Goal: Information Seeking & Learning: Find contact information

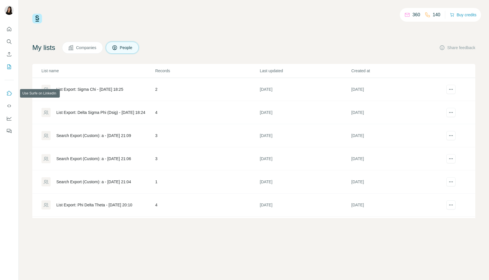
click at [11, 91] on icon "Use Surfe on LinkedIn" at bounding box center [9, 94] width 6 height 6
click at [10, 33] on button "Quick start" at bounding box center [9, 29] width 9 height 10
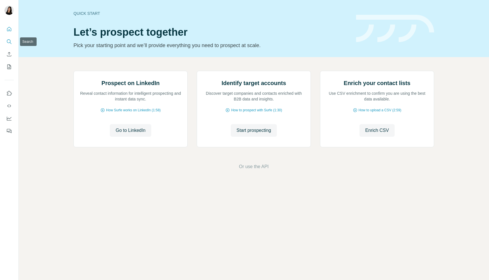
click at [9, 39] on icon "Search" at bounding box center [9, 42] width 6 height 6
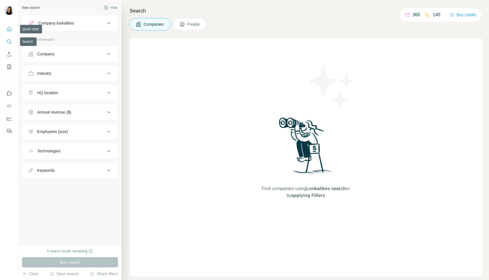
click at [8, 27] on icon "Quick start" at bounding box center [9, 29] width 6 height 6
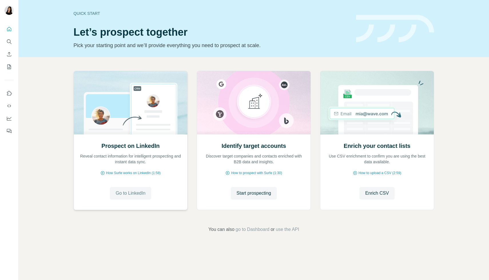
click at [128, 195] on span "Go to LinkedIn" at bounding box center [130, 193] width 30 height 7
click at [371, 191] on span "Enrich CSV" at bounding box center [377, 193] width 24 height 7
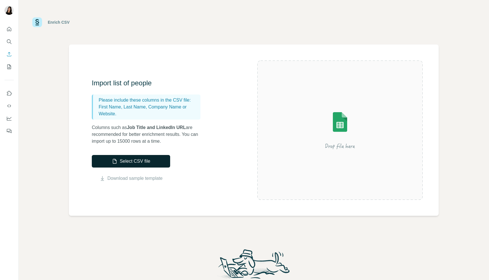
click at [165, 163] on button "Select CSV file" at bounding box center [131, 161] width 78 height 13
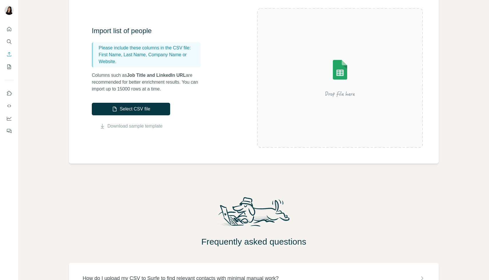
scroll to position [97, 0]
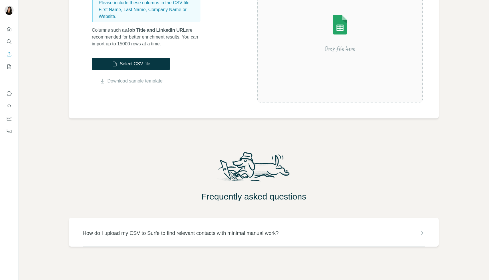
click at [5, 63] on button "My lists" at bounding box center [9, 67] width 9 height 10
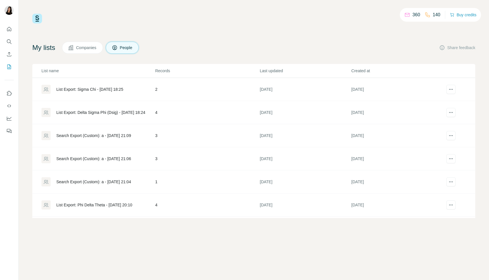
click at [89, 90] on div "List Export: Sigma Chi - [DATE] 18:25" at bounding box center [89, 90] width 67 height 6
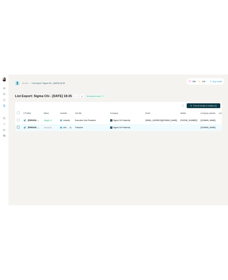
scroll to position [0, 3]
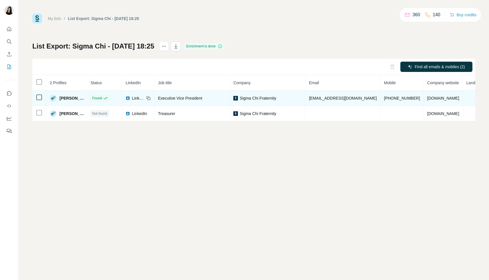
click at [132, 96] on span "LinkedIn" at bounding box center [138, 98] width 13 height 6
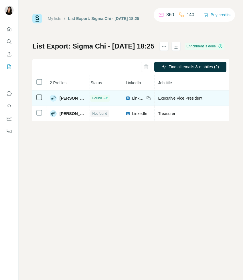
click at [65, 97] on span "[PERSON_NAME]" at bounding box center [72, 98] width 27 height 6
click at [71, 98] on span "[PERSON_NAME]" at bounding box center [72, 98] width 27 height 6
click at [79, 97] on td "[PERSON_NAME]" at bounding box center [67, 98] width 43 height 15
click at [65, 98] on span "[PERSON_NAME]" at bounding box center [72, 98] width 27 height 6
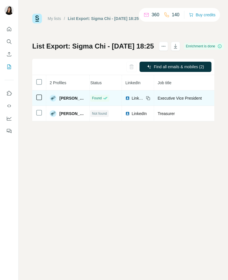
click at [63, 99] on span "[PERSON_NAME]" at bounding box center [72, 98] width 27 height 6
click at [53, 98] on img at bounding box center [53, 98] width 7 height 7
click at [74, 99] on span "[PERSON_NAME]" at bounding box center [72, 98] width 27 height 6
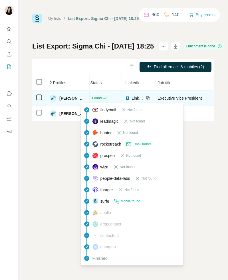
click at [92, 99] on span "Found" at bounding box center [97, 98] width 10 height 5
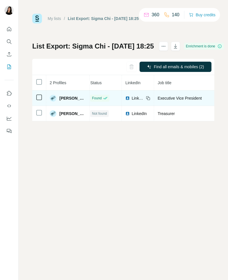
click at [71, 96] on span "[PERSON_NAME]" at bounding box center [72, 98] width 27 height 6
click at [65, 104] on td "[PERSON_NAME]" at bounding box center [67, 98] width 43 height 15
click at [52, 100] on img at bounding box center [53, 98] width 7 height 7
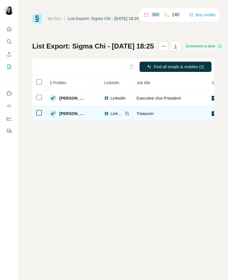
scroll to position [0, 36]
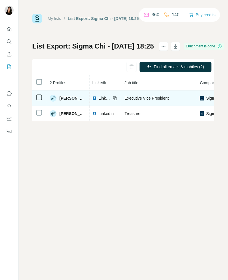
click at [99, 99] on span "LinkedIn" at bounding box center [105, 98] width 13 height 6
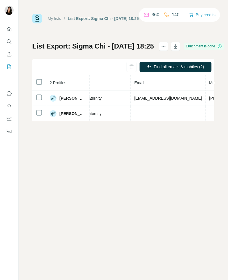
scroll to position [0, 179]
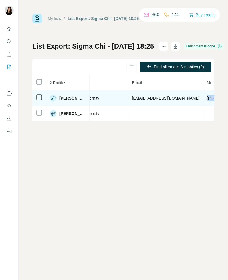
drag, startPoint x: 196, startPoint y: 97, endPoint x: 169, endPoint y: 100, distance: 27.0
click at [207, 100] on span "[PHONE_NUMBER]" at bounding box center [225, 98] width 36 height 5
copy span "[PHONE_NUMBER]"
drag, startPoint x: 122, startPoint y: 98, endPoint x: 163, endPoint y: 102, distance: 41.3
click at [163, 102] on td "[EMAIL_ADDRESS][DOMAIN_NAME]" at bounding box center [166, 98] width 75 height 15
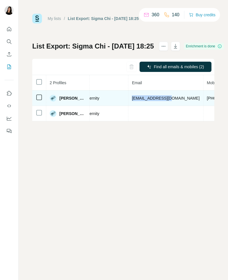
copy span "[EMAIL_ADDRESS][DOMAIN_NAME]"
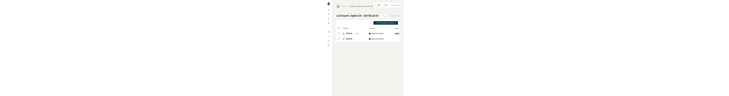
scroll to position [0, 0]
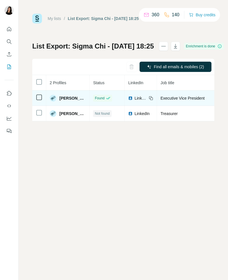
click at [149, 97] on icon at bounding box center [151, 98] width 5 height 5
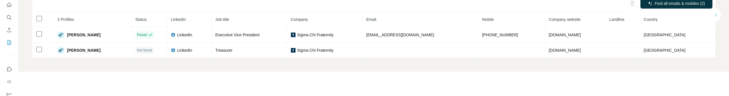
scroll to position [25, 0]
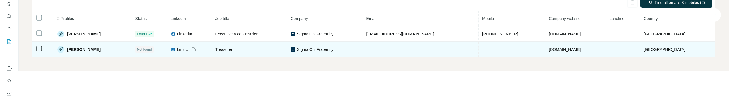
click at [187, 49] on span "LinkedIn" at bounding box center [183, 50] width 13 height 6
click at [190, 51] on span "LinkedIn" at bounding box center [183, 50] width 13 height 6
click at [196, 49] on icon at bounding box center [193, 49] width 5 height 5
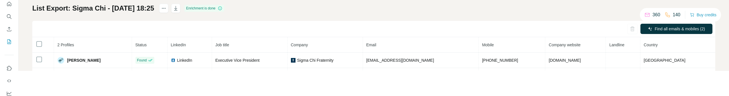
scroll to position [0, 0]
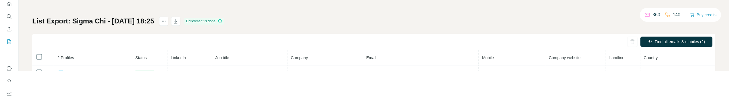
click at [14, 40] on div at bounding box center [9, 53] width 18 height 116
click at [9, 42] on icon "My lists" at bounding box center [9, 41] width 3 height 4
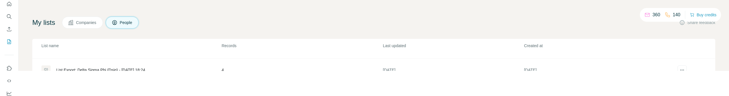
scroll to position [17, 0]
click at [108, 68] on div "List Export: Delta Sigma Phi (Dsig) - [DATE] 18:24" at bounding box center [100, 70] width 89 height 6
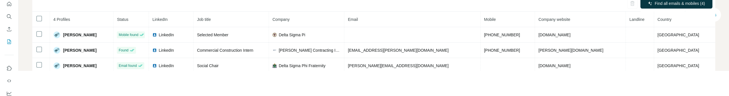
scroll to position [38, 0]
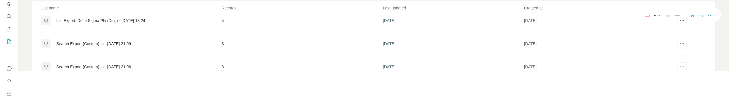
scroll to position [30, 0]
click at [103, 44] on div "Search Export (Custom): a - [DATE] 21:09" at bounding box center [93, 43] width 75 height 6
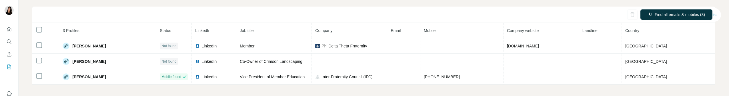
scroll to position [54, 0]
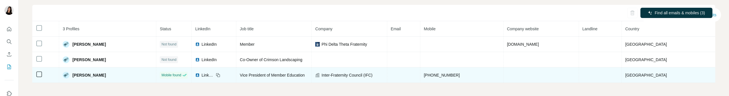
click at [96, 75] on span "[PERSON_NAME]" at bounding box center [88, 75] width 33 height 6
click at [214, 74] on span "LinkedIn" at bounding box center [207, 75] width 13 height 6
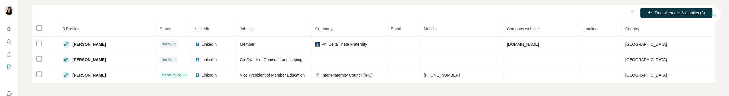
scroll to position [55, 0]
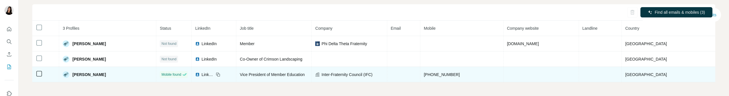
click at [467, 71] on td "[PHONE_NUMBER]" at bounding box center [461, 74] width 83 height 15
drag, startPoint x: 468, startPoint y: 75, endPoint x: 441, endPoint y: 75, distance: 26.9
click at [441, 75] on td "[PHONE_NUMBER]" at bounding box center [461, 74] width 83 height 15
copy span "8329982004"
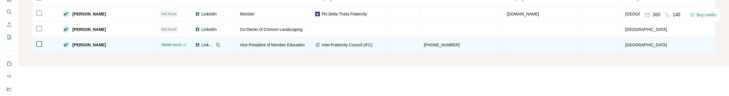
click at [219, 43] on icon at bounding box center [217, 44] width 3 height 3
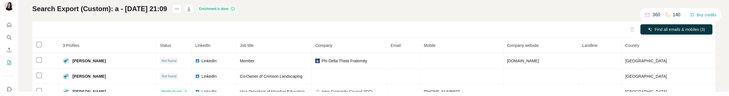
scroll to position [0, 0]
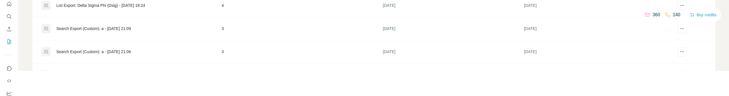
scroll to position [14, 0]
click at [113, 52] on div "Search Export (Custom): a - [DATE] 21:06" at bounding box center [93, 51] width 75 height 6
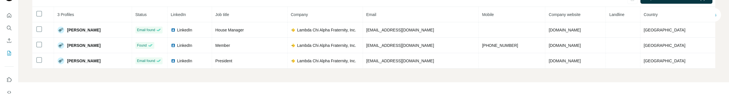
scroll to position [12, 0]
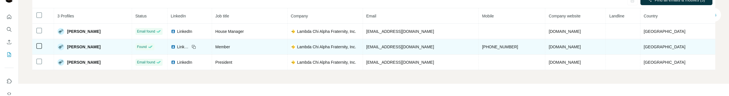
click at [189, 46] on span "LinkedIn" at bounding box center [183, 47] width 13 height 6
click at [488, 47] on span "[PHONE_NUMBER]" at bounding box center [500, 47] width 36 height 5
drag, startPoint x: 515, startPoint y: 47, endPoint x: 485, endPoint y: 48, distance: 30.0
click at [485, 48] on td "[PHONE_NUMBER]" at bounding box center [512, 46] width 67 height 15
copy span "4056978899"
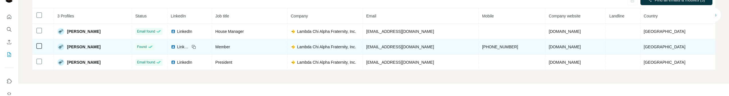
click at [431, 49] on td "[EMAIL_ADDRESS][DOMAIN_NAME]" at bounding box center [421, 46] width 116 height 15
drag, startPoint x: 428, startPoint y: 48, endPoint x: 375, endPoint y: 49, distance: 53.7
click at [375, 49] on td "[EMAIL_ADDRESS][DOMAIN_NAME]" at bounding box center [421, 46] width 116 height 15
copy span "[EMAIL_ADDRESS][DOMAIN_NAME]"
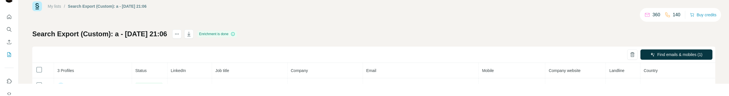
scroll to position [0, 0]
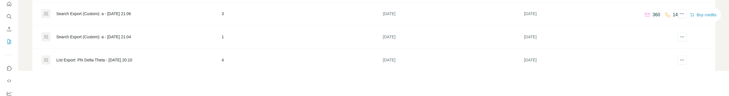
scroll to position [54, 0]
click at [96, 36] on div "Search Export (Custom): a - [DATE] 21:04" at bounding box center [93, 37] width 75 height 6
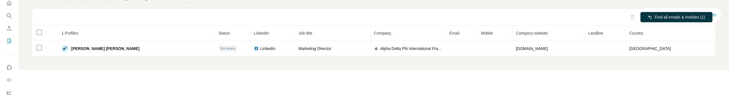
scroll to position [27, 0]
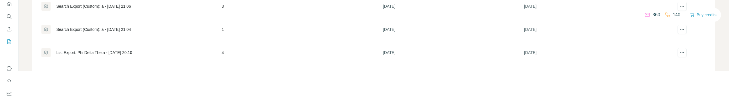
scroll to position [68, 0]
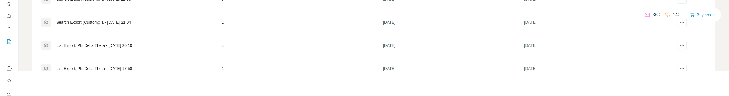
click at [85, 45] on div "List Export: Phi Delta Theta - [DATE] 20:10" at bounding box center [94, 46] width 76 height 6
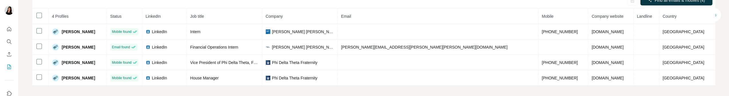
scroll to position [70, 0]
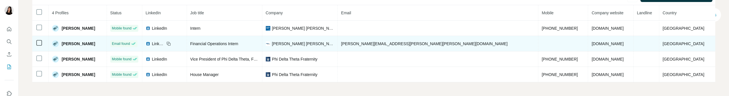
click at [171, 45] on icon at bounding box center [168, 43] width 5 height 5
click at [165, 44] on span "LinkedIn" at bounding box center [158, 44] width 13 height 6
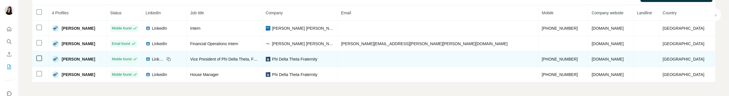
click at [165, 60] on span "LinkedIn" at bounding box center [158, 59] width 13 height 6
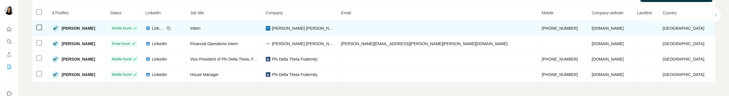
click at [165, 28] on span "LinkedIn" at bounding box center [158, 28] width 13 height 6
click at [488, 28] on td "[PHONE_NUMBER]" at bounding box center [563, 28] width 50 height 15
drag, startPoint x: 510, startPoint y: 25, endPoint x: 487, endPoint y: 30, distance: 23.8
click at [488, 30] on span "[PHONE_NUMBER]" at bounding box center [560, 28] width 36 height 5
copy span "2163766469"
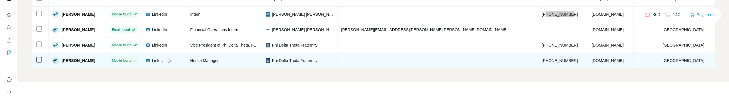
scroll to position [17, 0]
